Goal: Check status

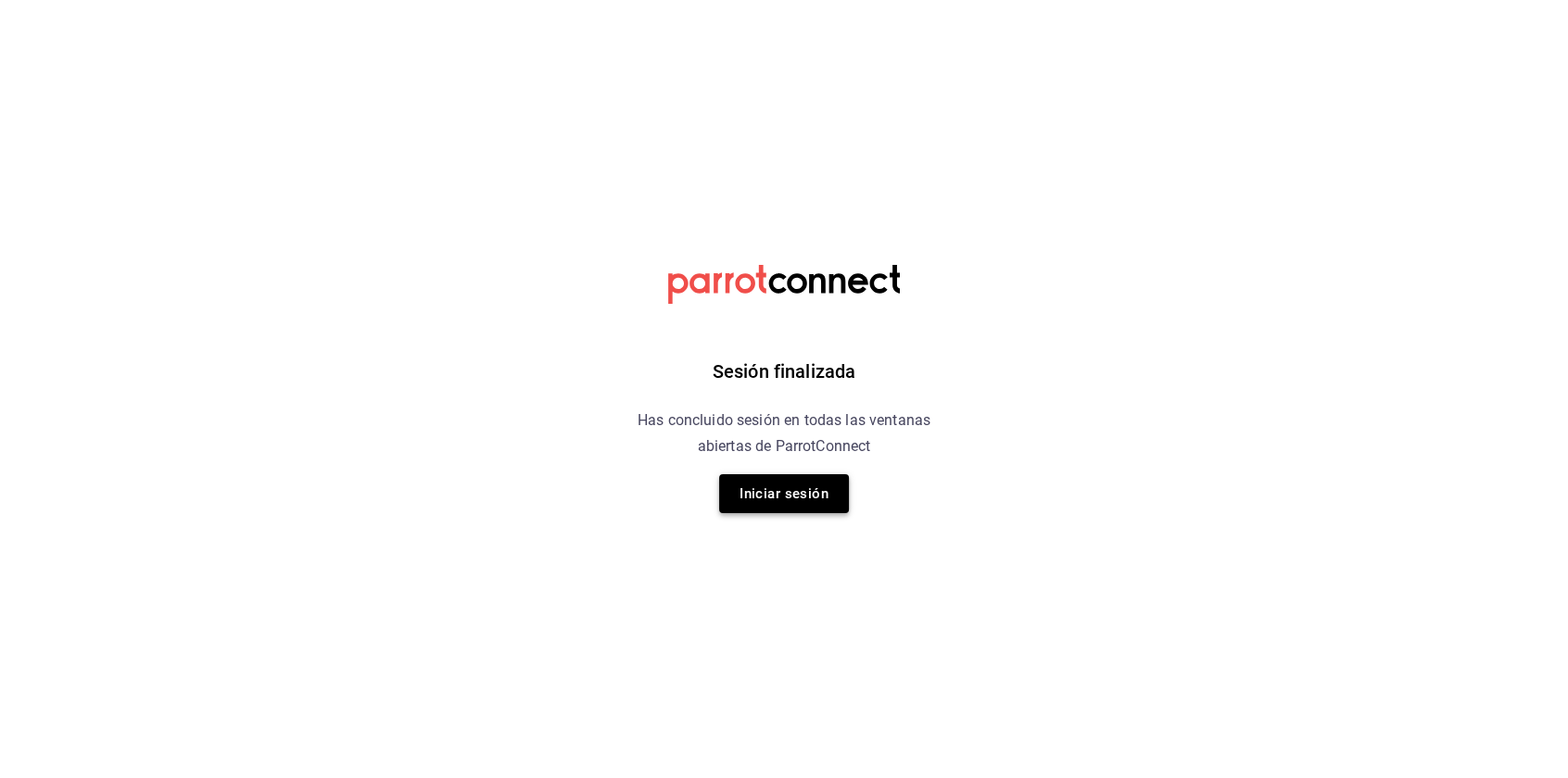
click at [779, 490] on button "Iniciar sesión" at bounding box center [784, 494] width 130 height 39
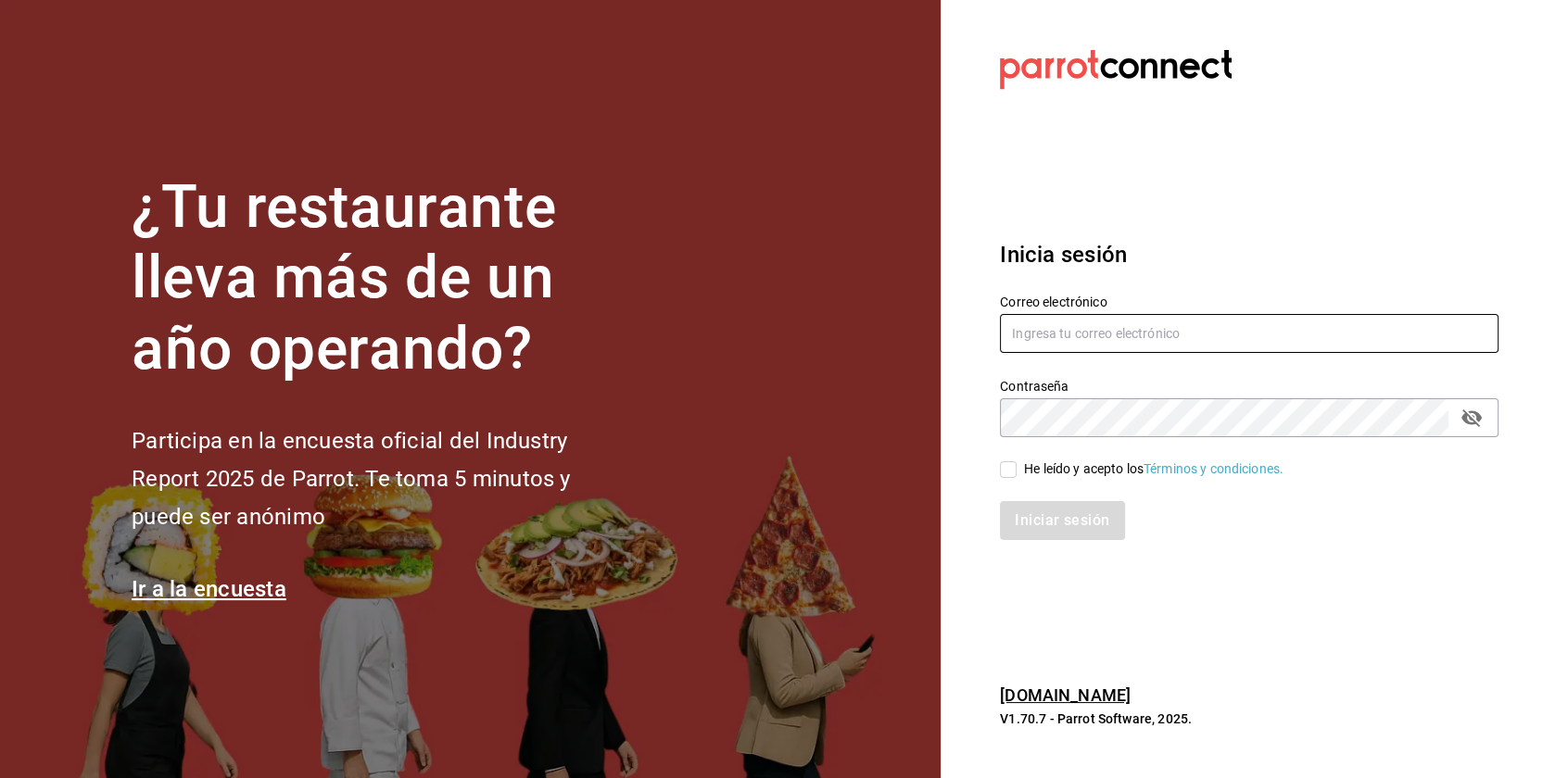
type input "[EMAIL_ADDRESS][PERSON_NAME][DOMAIN_NAME]"
click at [1014, 471] on input "He leído y acepto los Términos y condiciones." at bounding box center [1007, 469] width 16 height 16
checkbox input "true"
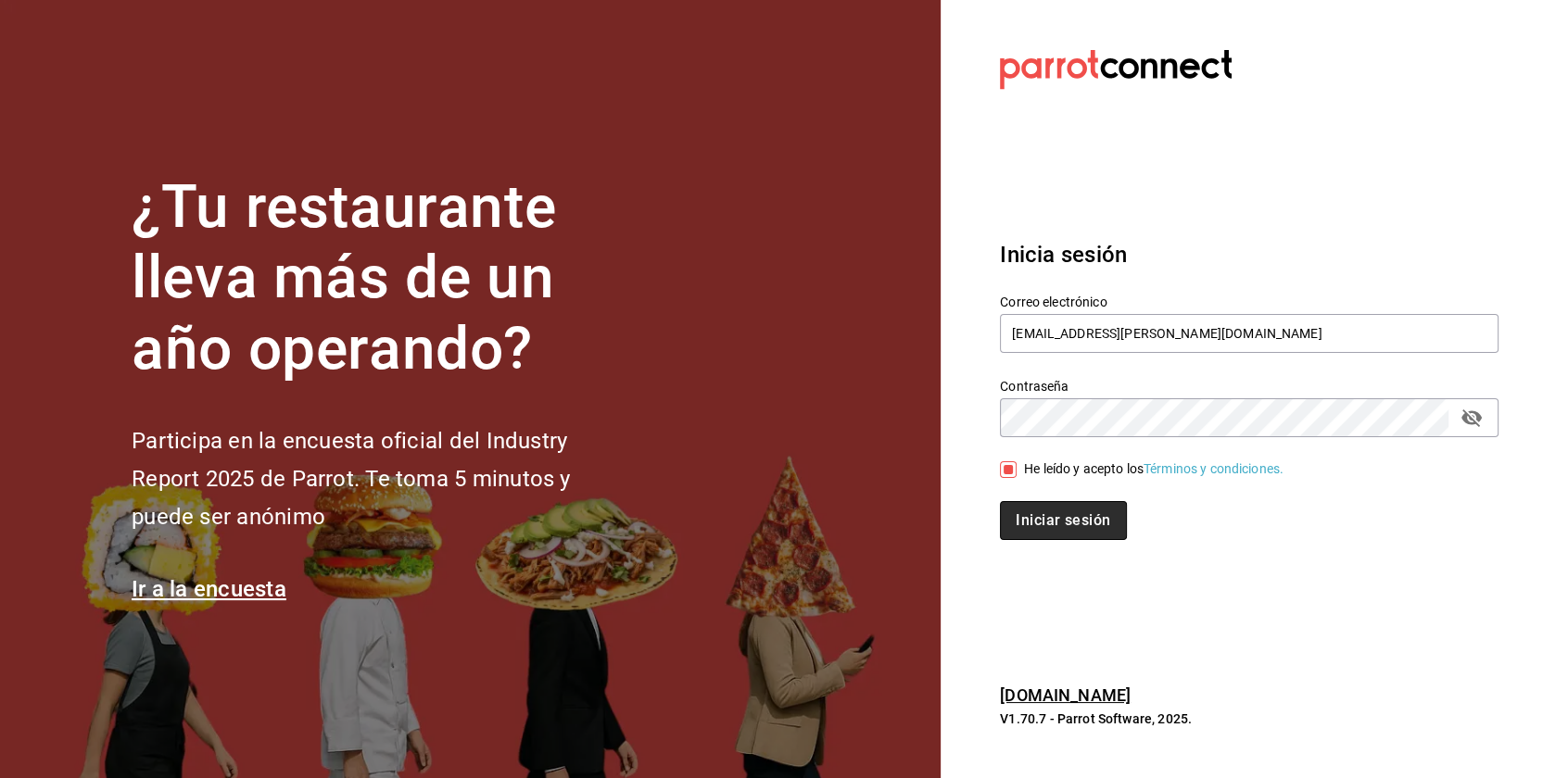
click at [1009, 524] on button "Iniciar sesión" at bounding box center [1062, 521] width 126 height 39
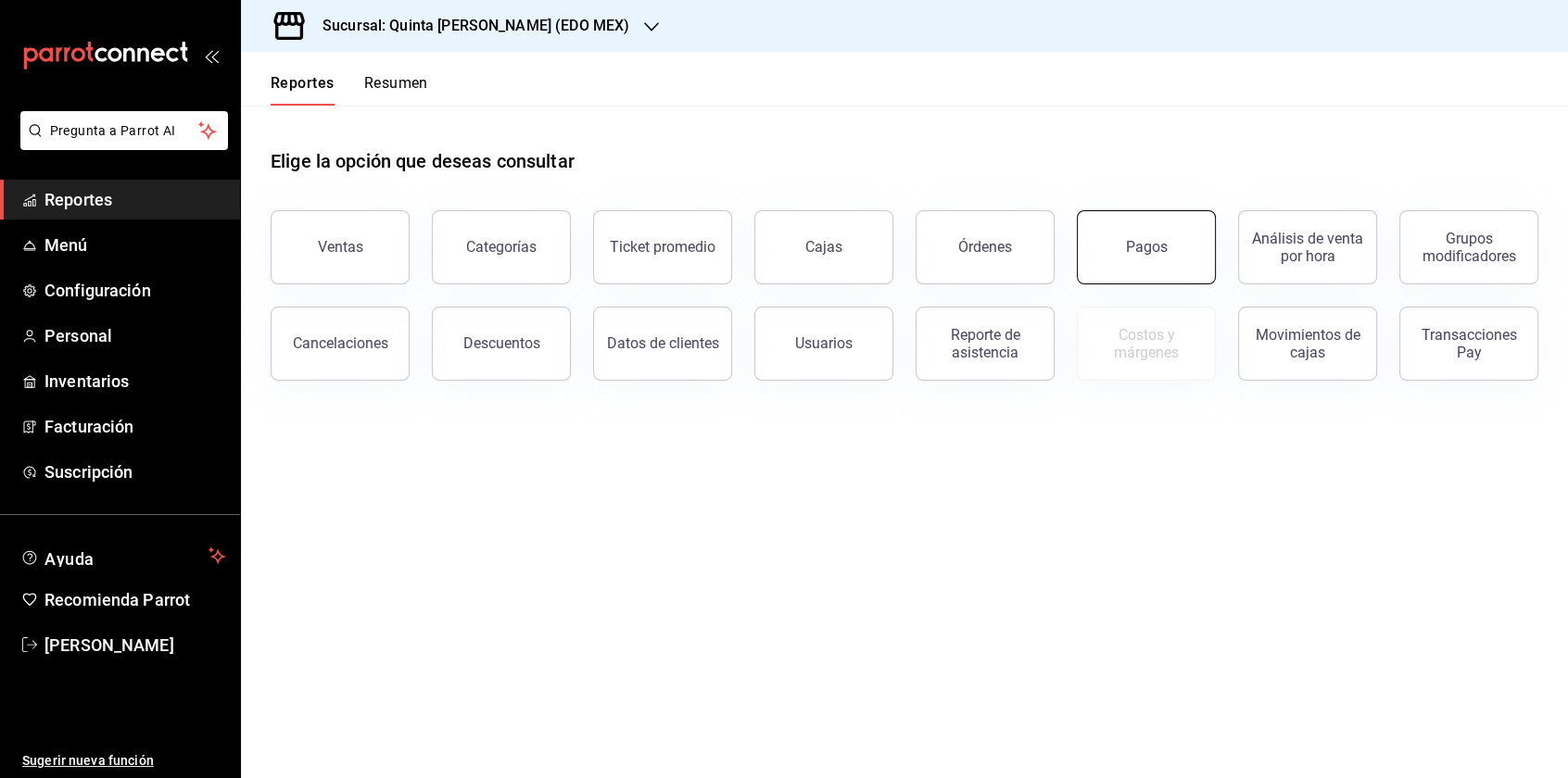
click at [1162, 240] on div "Pagos" at bounding box center [1146, 246] width 41 height 17
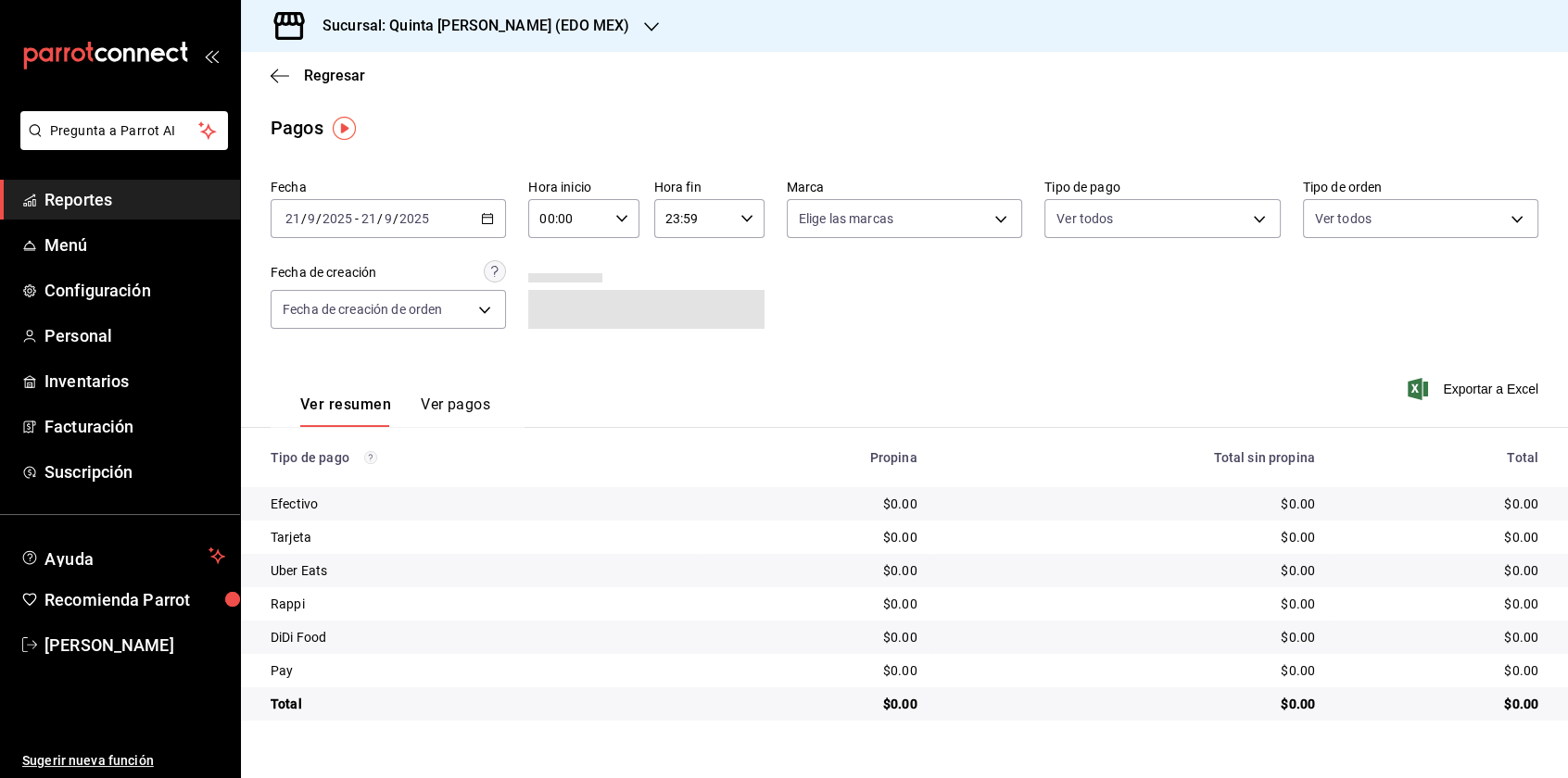
click at [402, 226] on input "2025" at bounding box center [414, 218] width 32 height 14
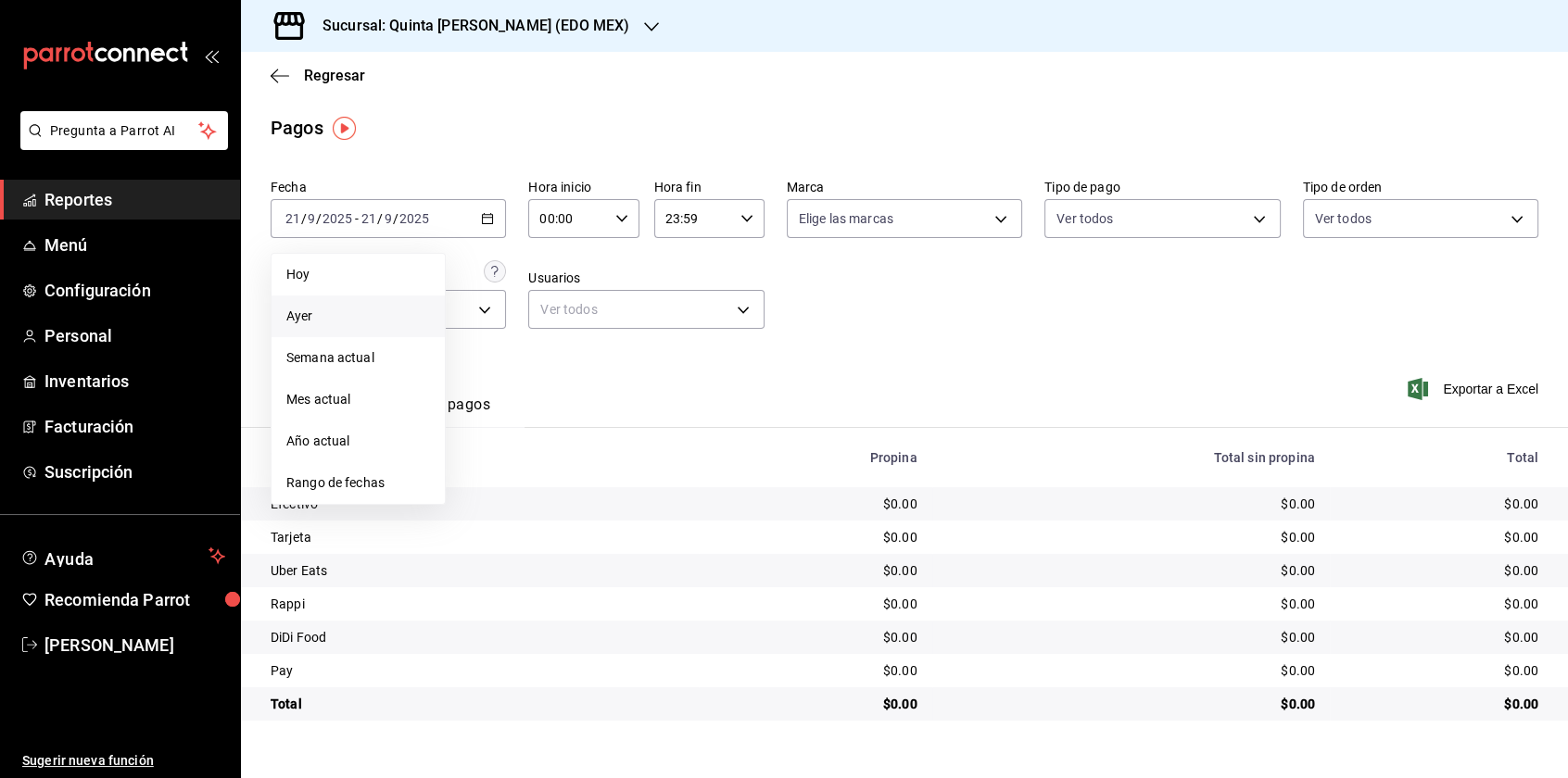
click at [350, 332] on li "Ayer" at bounding box center [358, 316] width 173 height 41
